Goal: Check status: Check status

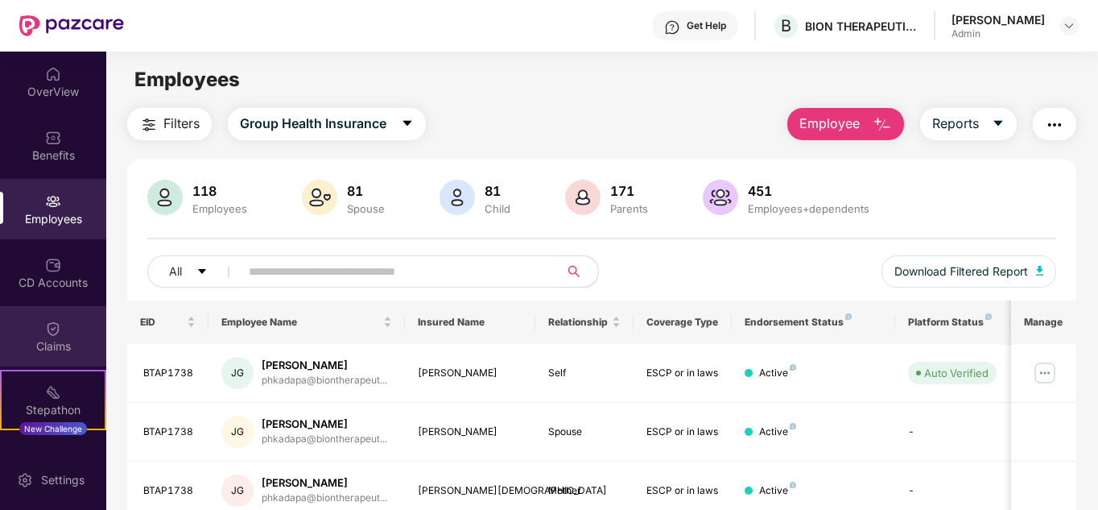
click at [47, 334] on img at bounding box center [53, 328] width 16 height 16
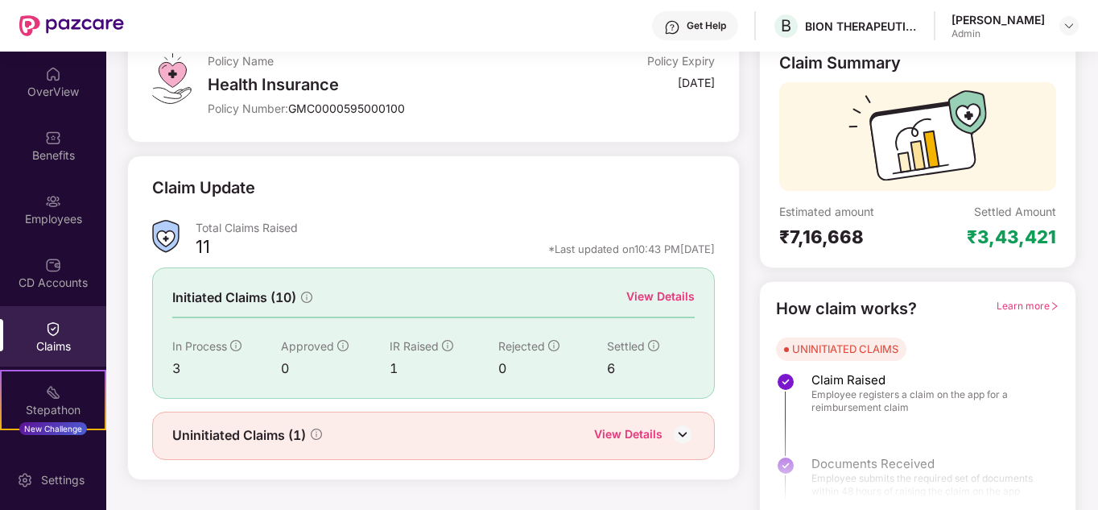
scroll to position [121, 0]
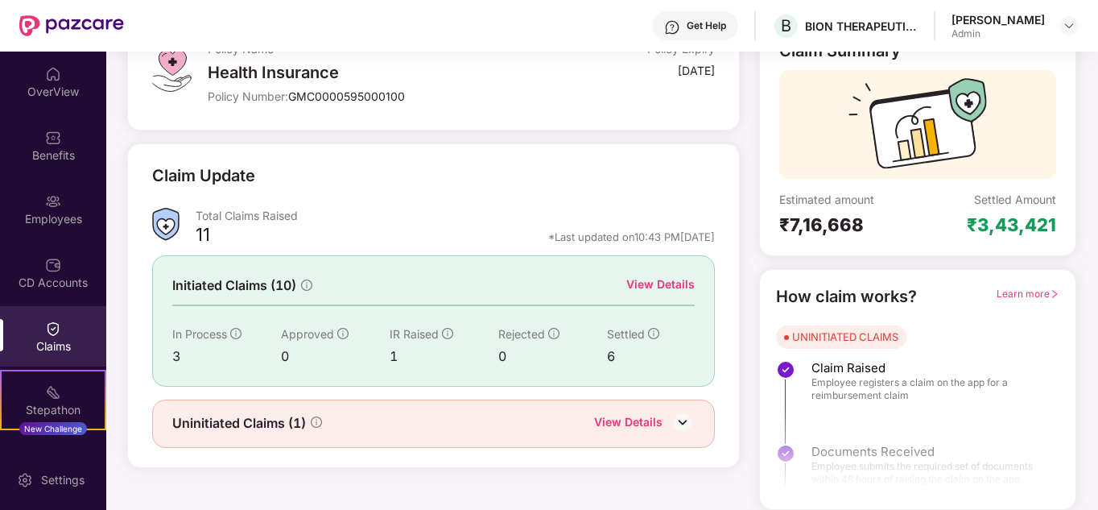
click at [654, 428] on div "View Details" at bounding box center [628, 423] width 68 height 21
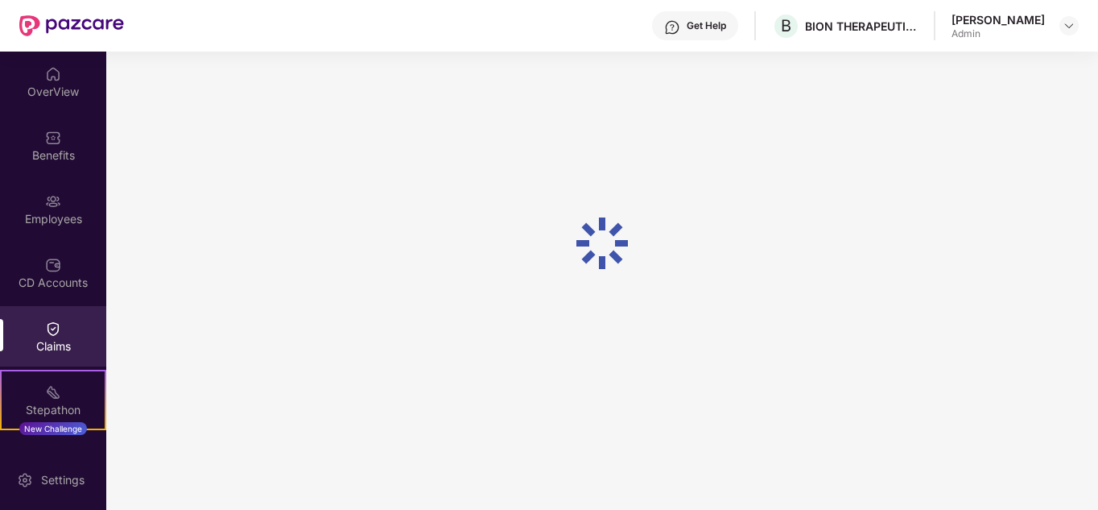
scroll to position [52, 0]
